Goal: Information Seeking & Learning: Find specific fact

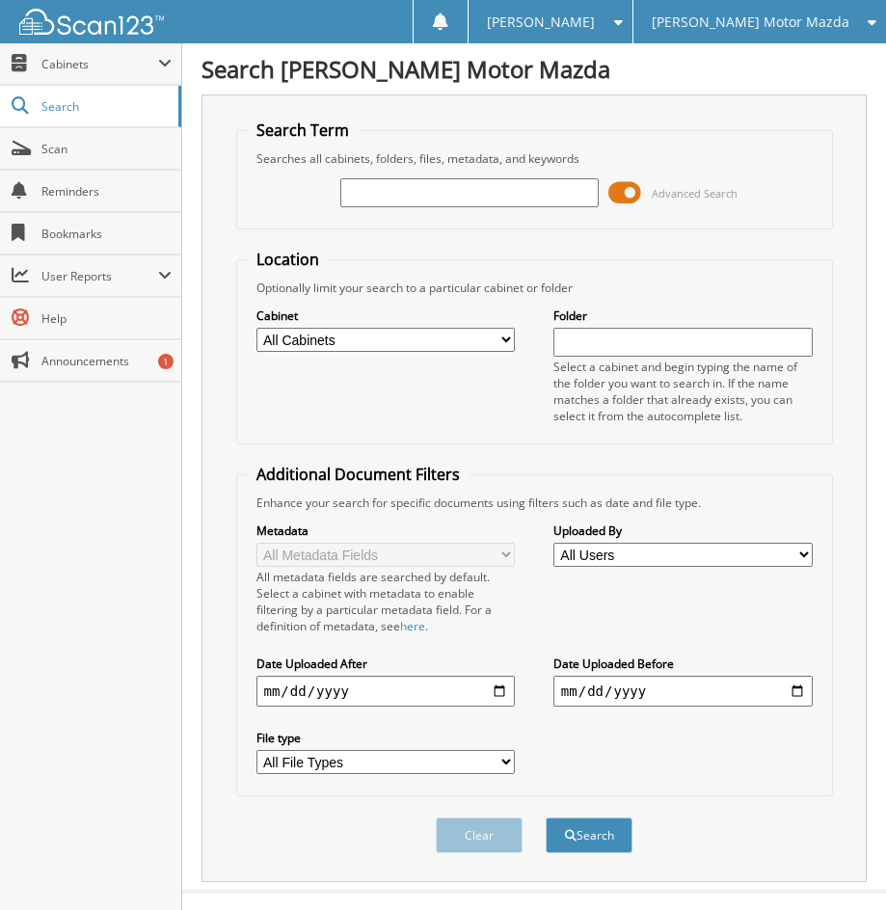
click at [489, 200] on input "text" at bounding box center [469, 192] width 259 height 29
type input "KB63563"
click at [546, 817] on button "Search" at bounding box center [589, 835] width 87 height 36
click at [632, 199] on span at bounding box center [624, 192] width 33 height 29
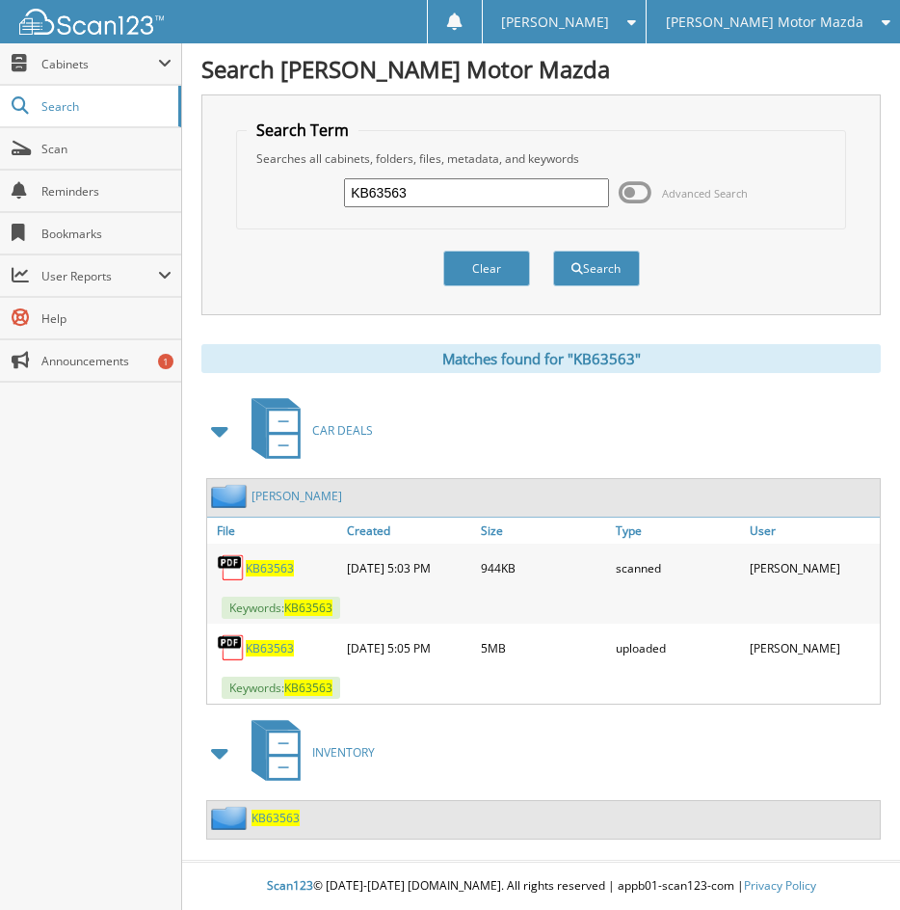
click at [279, 561] on span "KB63563" at bounding box center [270, 568] width 48 height 16
click at [284, 649] on span "KB63563" at bounding box center [270, 648] width 48 height 16
